Goal: Task Accomplishment & Management: Manage account settings

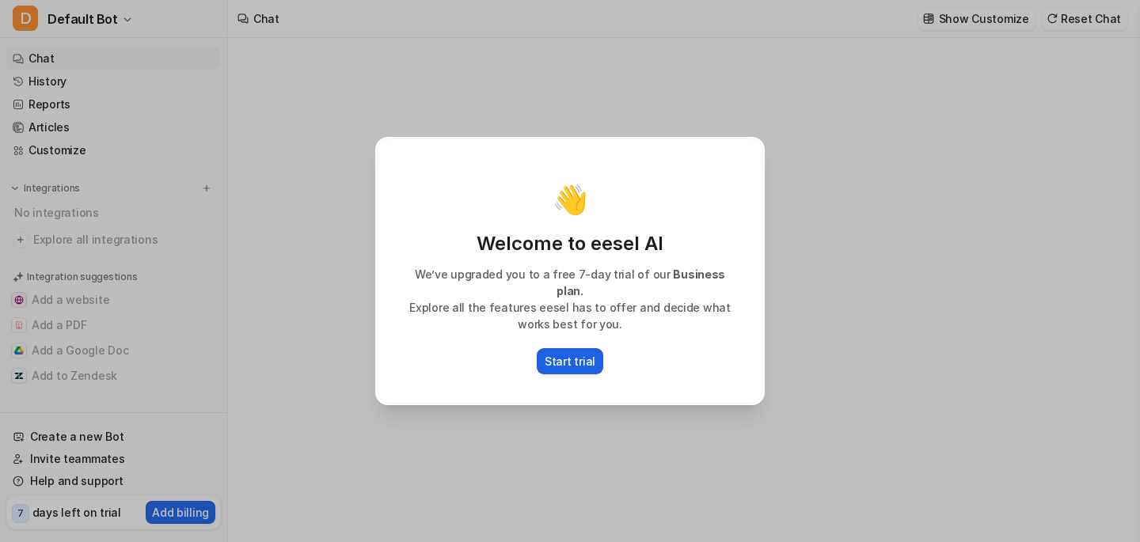
click at [583, 353] on p "Start trial" at bounding box center [570, 361] width 51 height 17
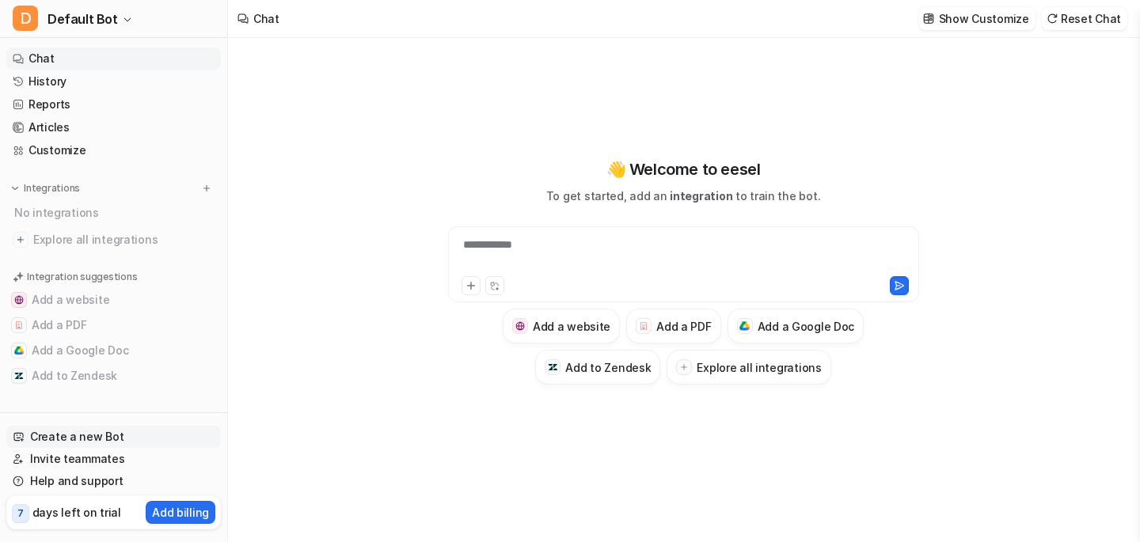
click at [89, 435] on link "Create a new Bot" at bounding box center [113, 437] width 215 height 22
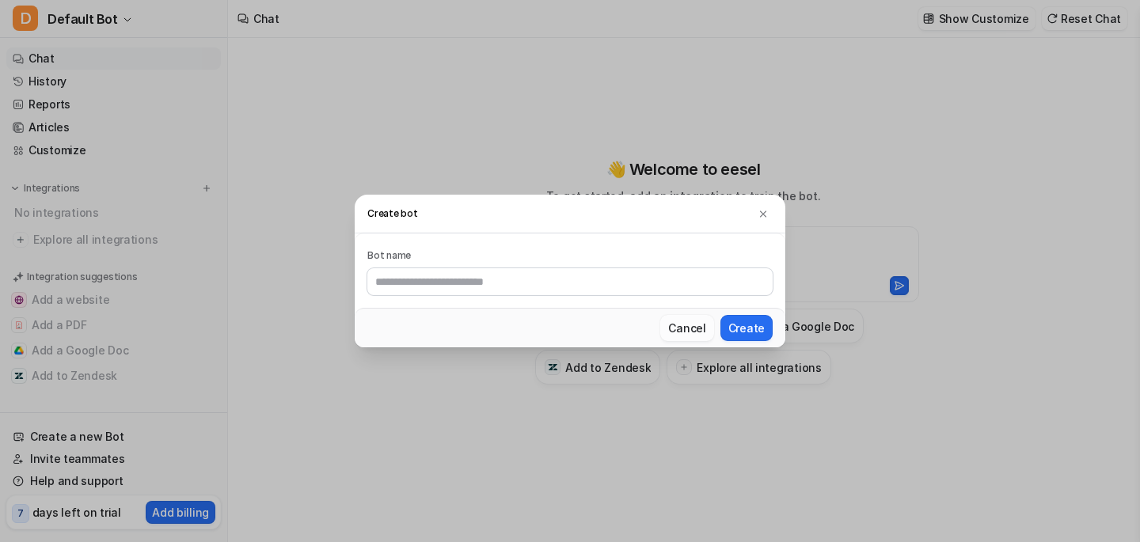
click at [687, 329] on button "Cancel" at bounding box center [686, 328] width 53 height 26
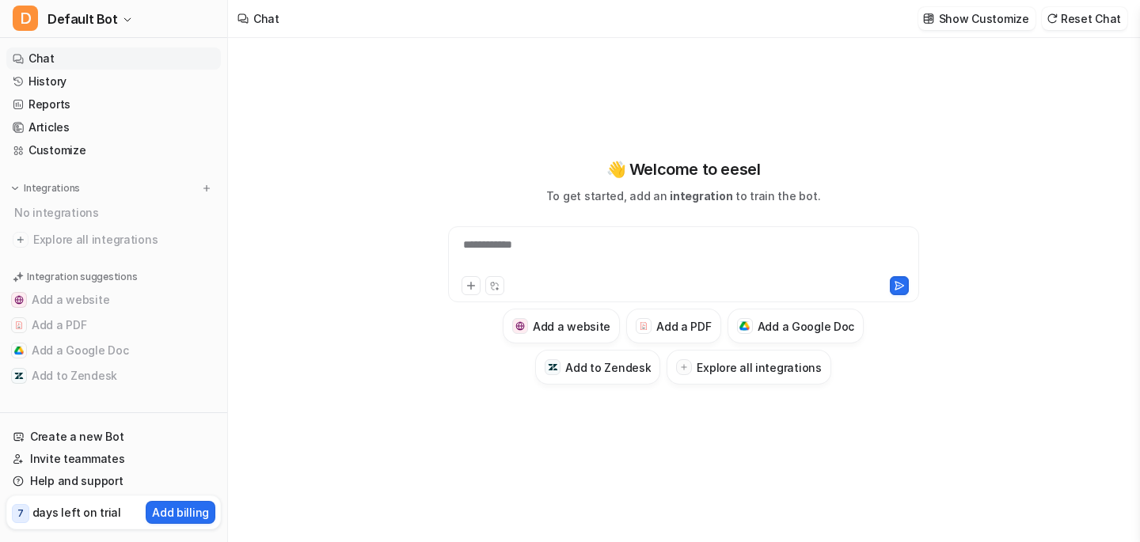
click at [581, 263] on div "**********" at bounding box center [683, 255] width 463 height 36
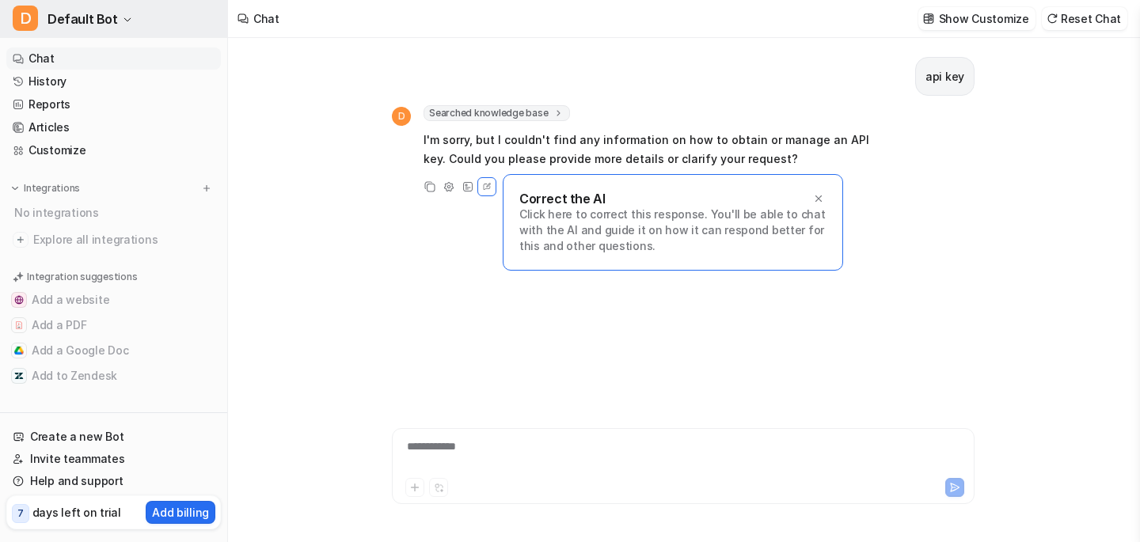
click at [111, 16] on span "Default Bot" at bounding box center [83, 19] width 70 height 22
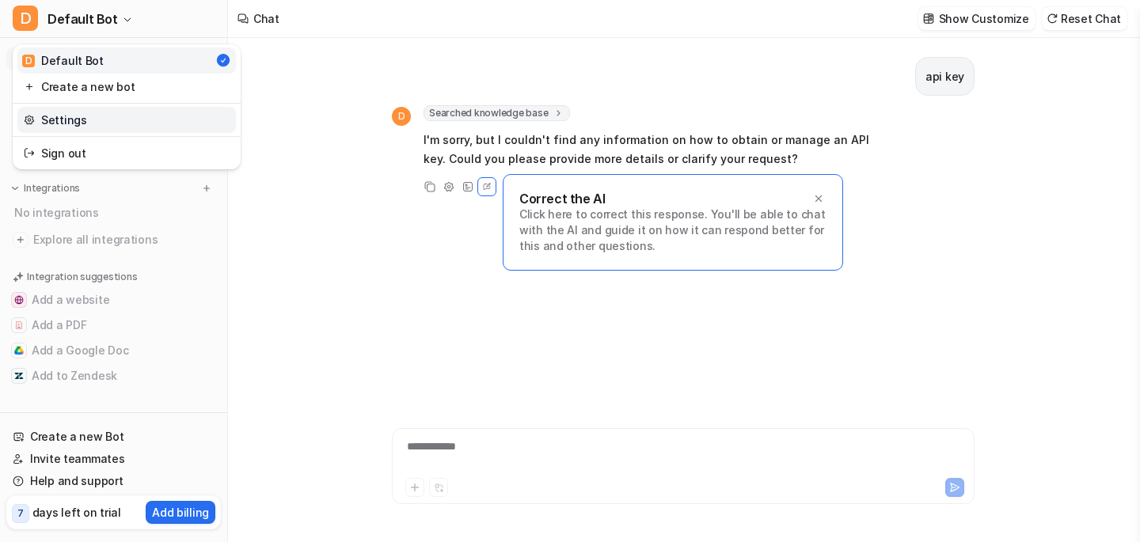
click at [78, 117] on link "Settings" at bounding box center [126, 120] width 219 height 26
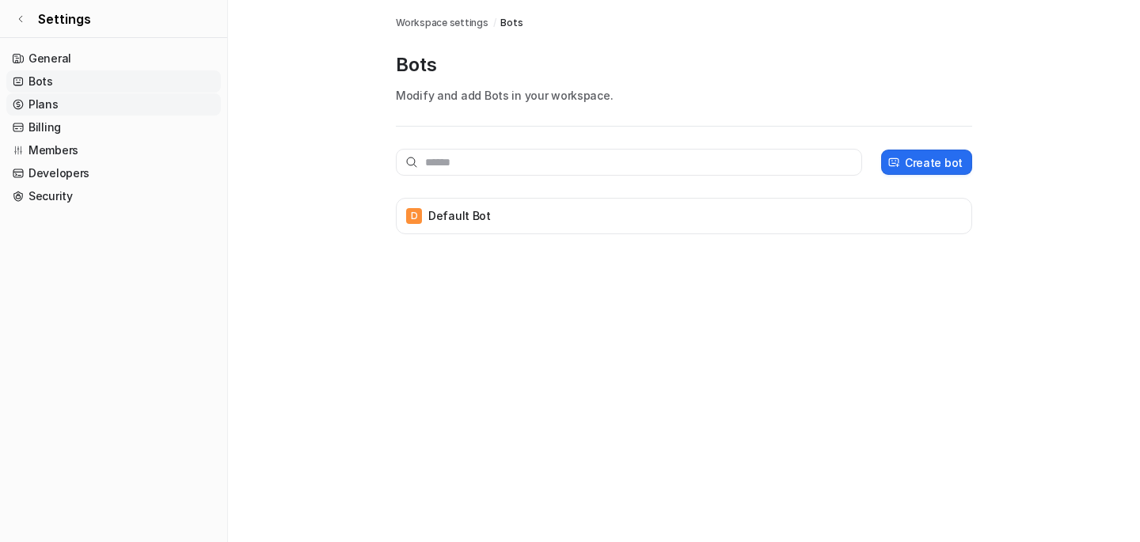
click at [82, 107] on link "Plans" at bounding box center [113, 104] width 215 height 22
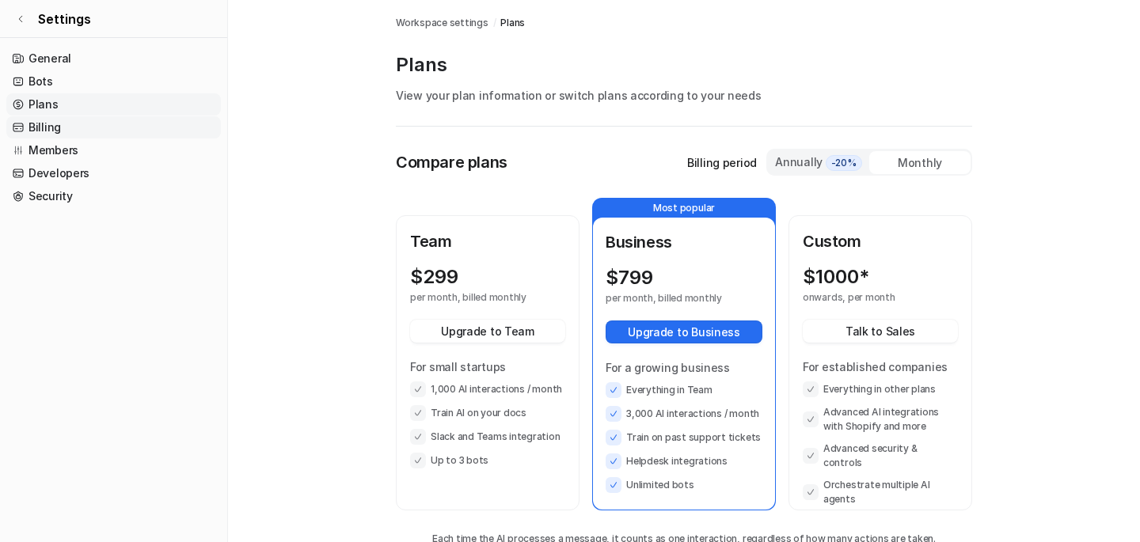
click at [63, 117] on link "Billing" at bounding box center [113, 127] width 215 height 22
